Goal: Task Accomplishment & Management: Complete application form

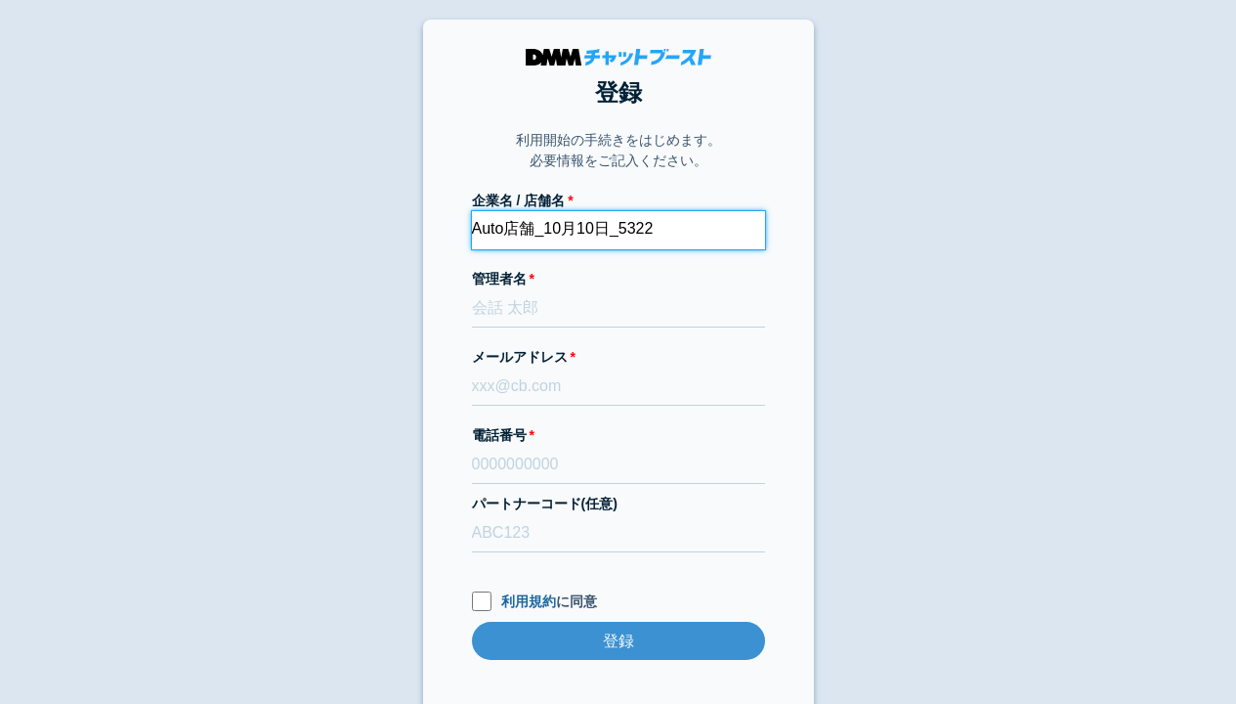
type input "Auto店舗_10月10日_5322"
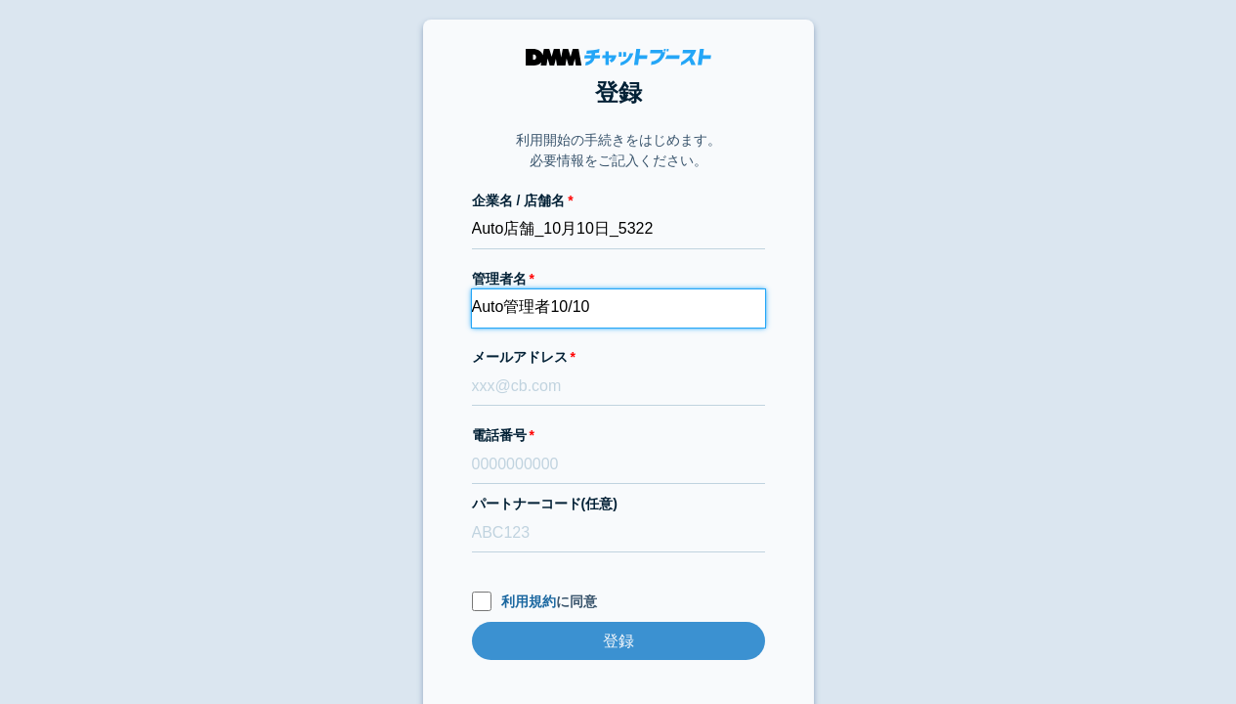
type input "Auto管理者10/10"
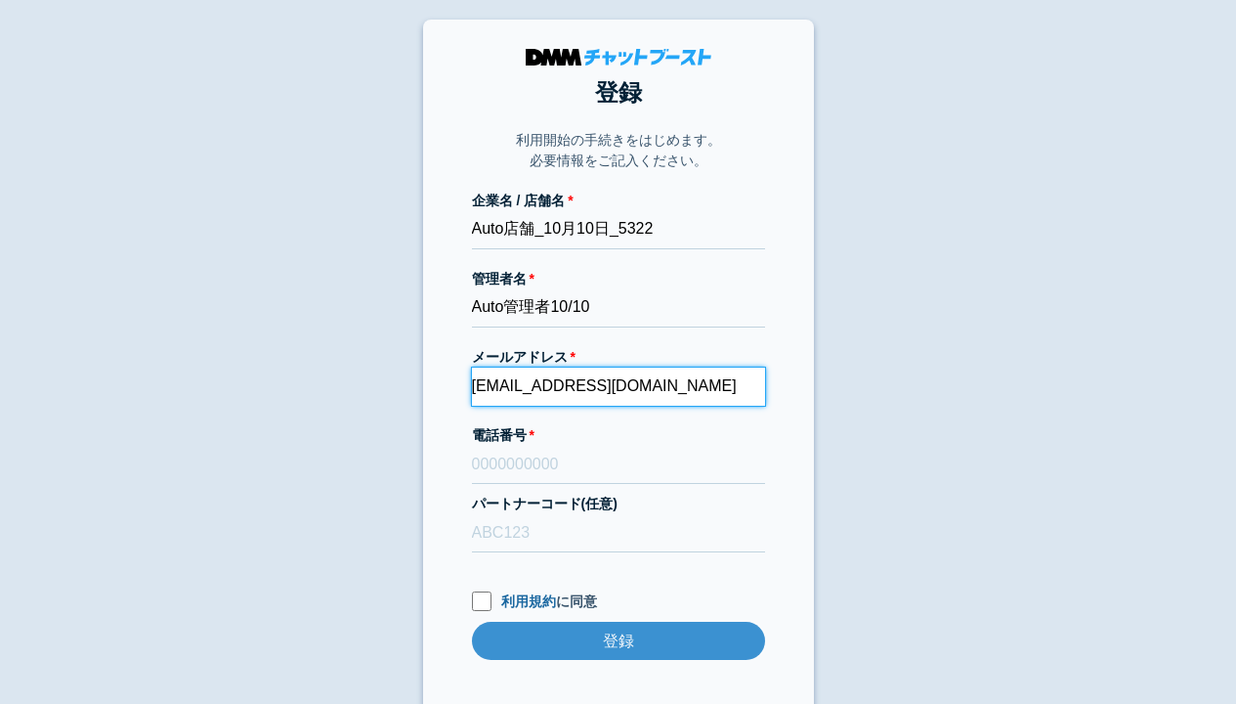
type input "[EMAIL_ADDRESS][DOMAIN_NAME]"
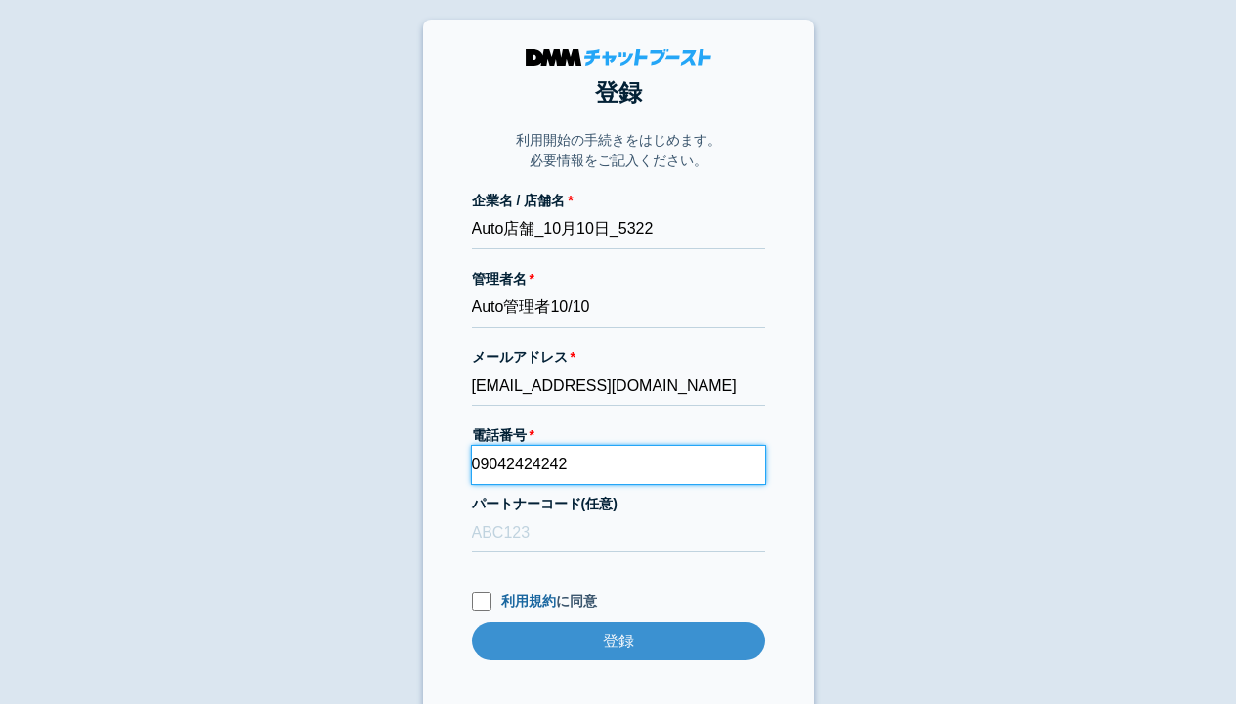
type input "09042424242"
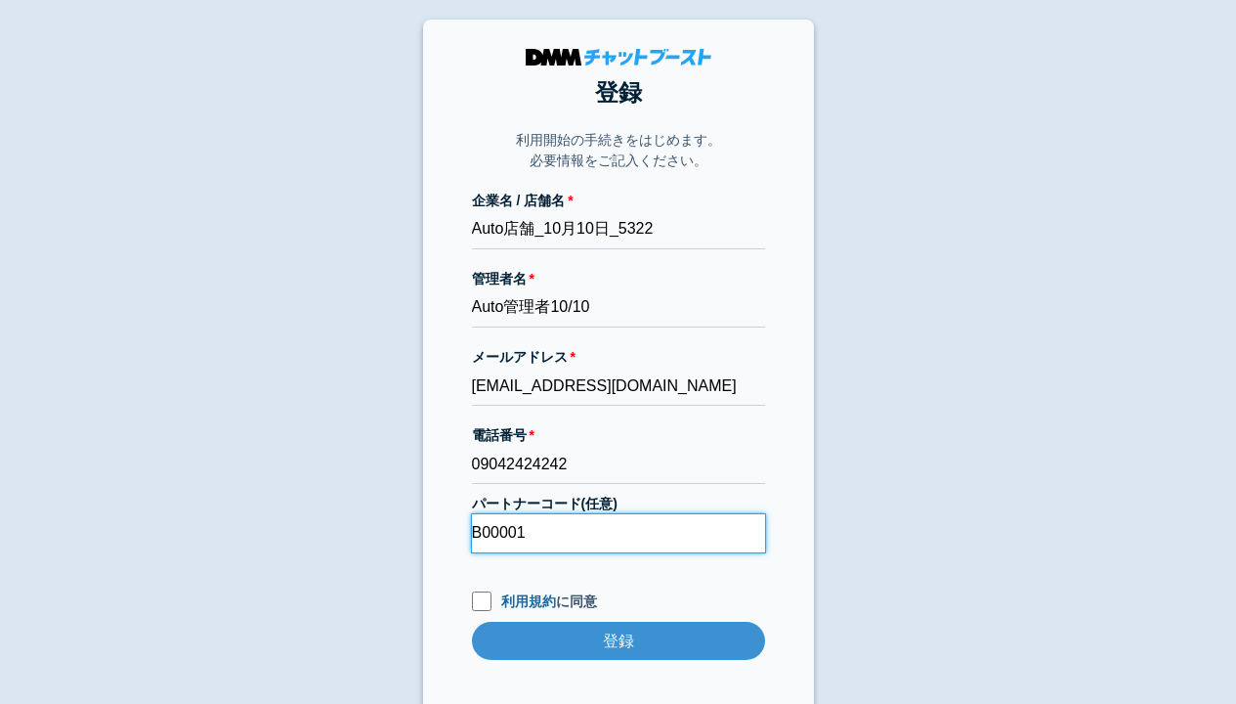
type input "B00001"
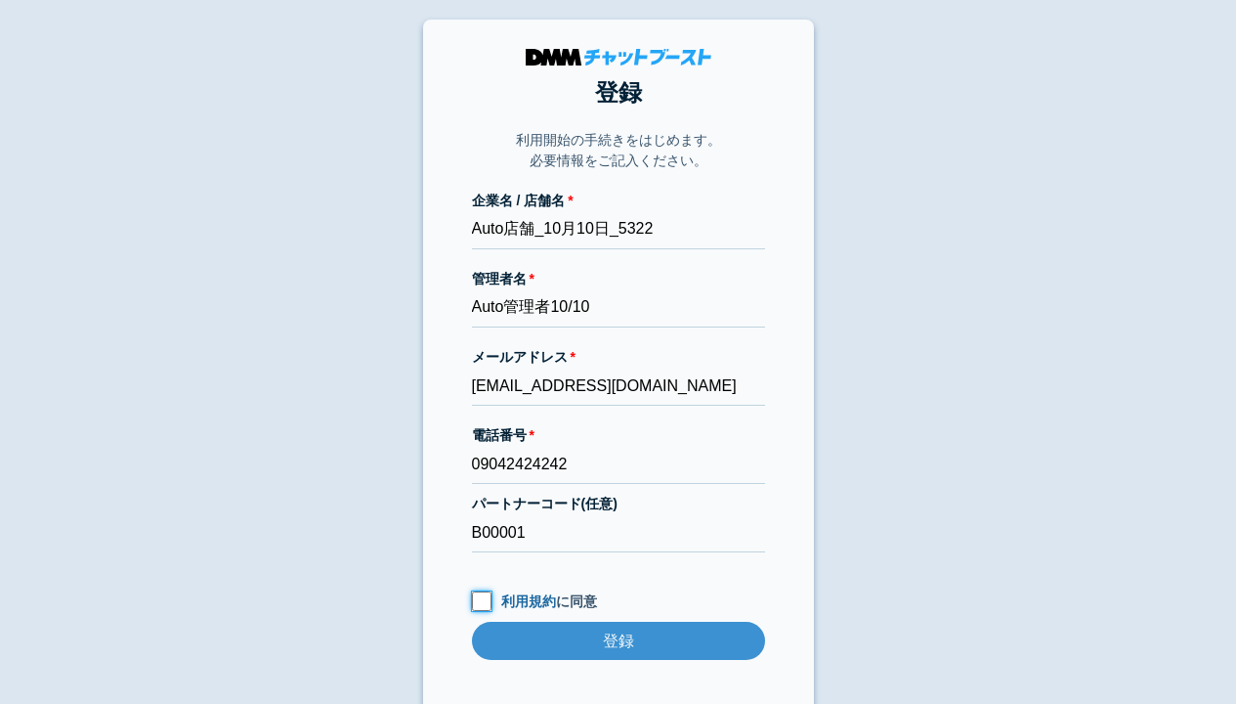
click at [481, 600] on input "利用規約 に同意" at bounding box center [482, 601] width 20 height 20
checkbox input "true"
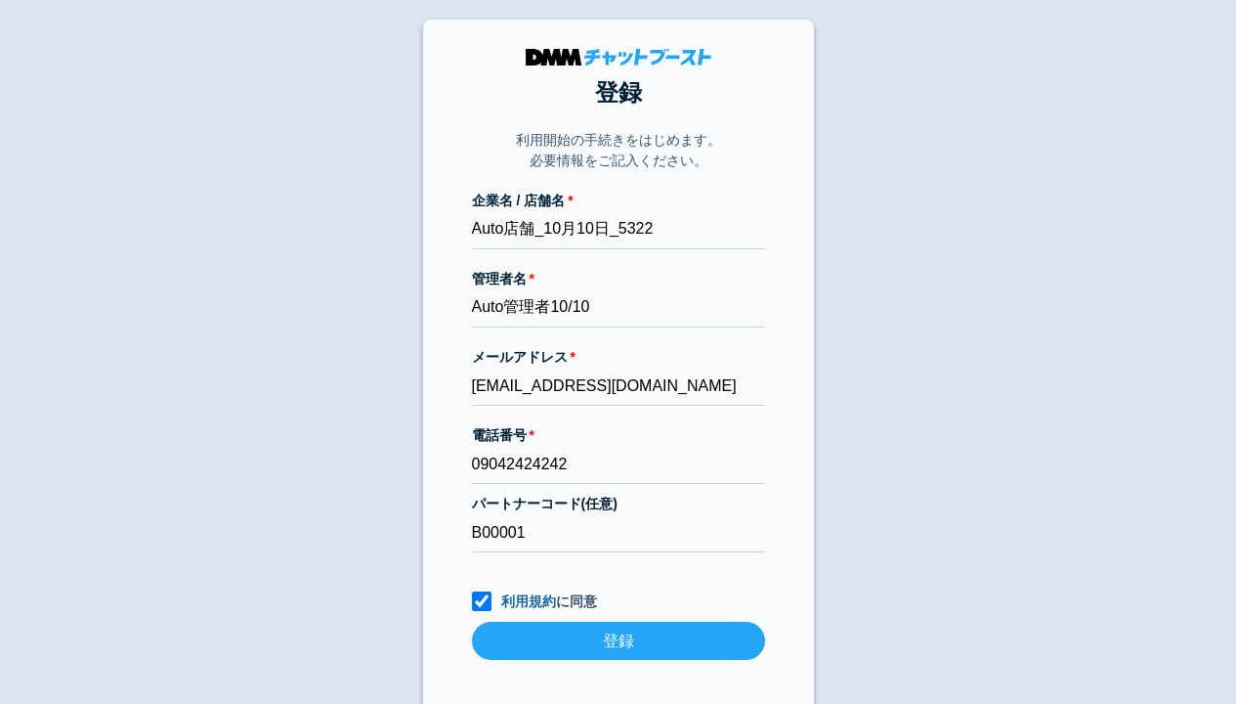
click at [618, 640] on input "登録" at bounding box center [618, 641] width 293 height 38
